Goal: Task Accomplishment & Management: Manage account settings

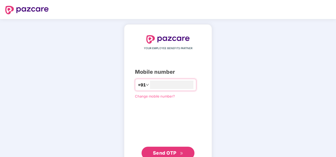
type input "**********"
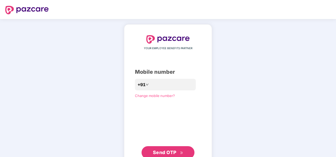
click at [165, 151] on span "Send OTP" at bounding box center [165, 153] width 24 height 6
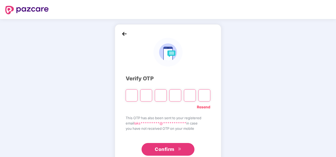
type input "*"
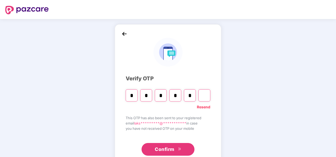
type input "*"
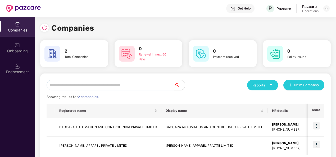
click at [323, 8] on div "Pazcare Operations" at bounding box center [316, 8] width 28 height 9
click at [323, 6] on div at bounding box center [326, 8] width 6 height 6
click at [328, 6] on img at bounding box center [327, 8] width 4 height 4
click at [324, 6] on div at bounding box center [326, 8] width 6 height 6
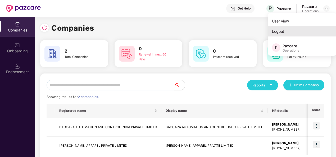
click at [282, 30] on div "Logout" at bounding box center [302, 31] width 69 height 10
